Goal: Transaction & Acquisition: Purchase product/service

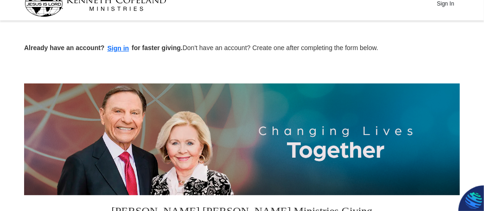
scroll to position [15, 0]
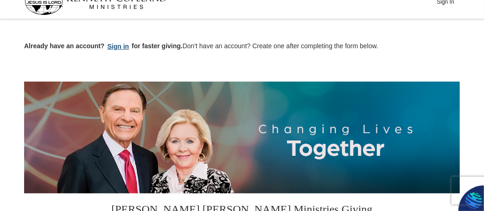
click at [116, 47] on button "Sign in" at bounding box center [118, 46] width 27 height 11
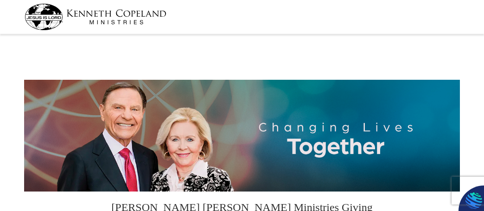
select select "NM"
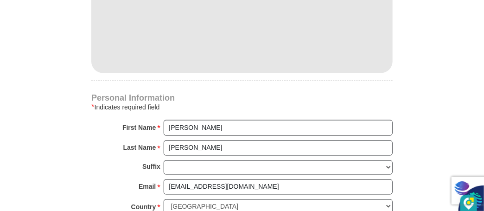
scroll to position [510, 0]
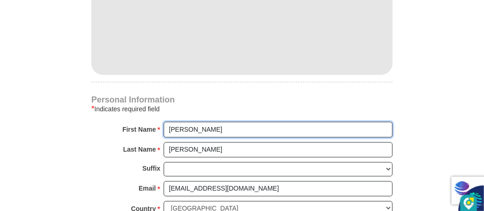
click at [194, 128] on input "[PERSON_NAME]" at bounding box center [278, 130] width 229 height 16
type input "R"
type input "[PERSON_NAME]"
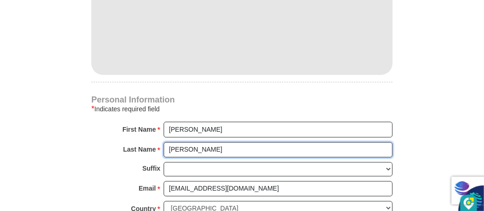
click at [232, 154] on input "[PERSON_NAME]" at bounding box center [278, 150] width 229 height 16
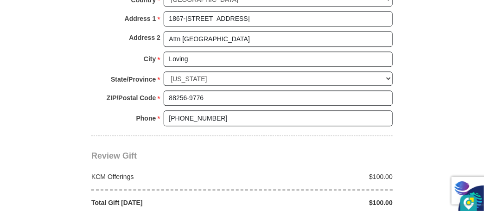
scroll to position [727, 0]
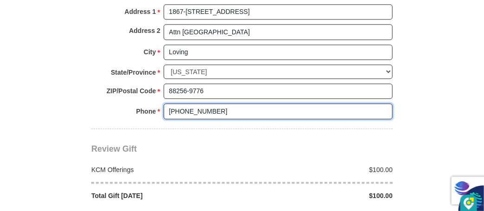
click at [221, 104] on input "[PHONE_NUMBER]" at bounding box center [278, 111] width 229 height 16
type input "5754149336"
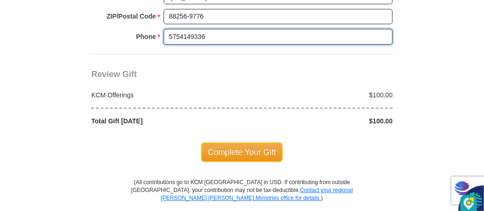
scroll to position [804, 0]
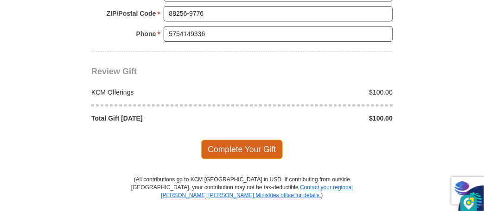
click at [241, 145] on span "Complete Your Gift" at bounding box center [242, 149] width 82 height 19
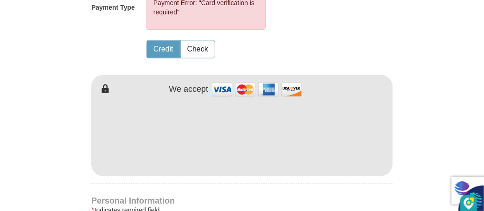
scroll to position [500, 0]
